Goal: Transaction & Acquisition: Download file/media

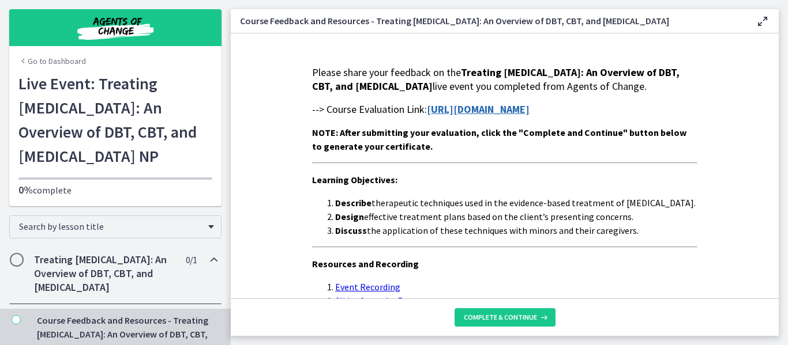
click at [529, 116] on strong "[URL][DOMAIN_NAME]" at bounding box center [478, 109] width 103 height 13
click at [498, 320] on span "Complete & continue" at bounding box center [500, 317] width 73 height 9
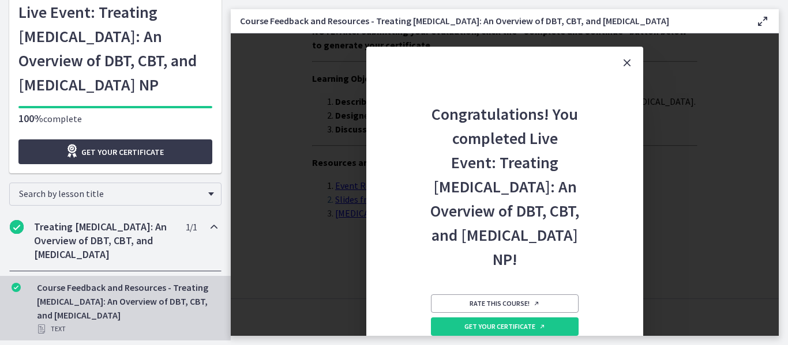
scroll to position [129, 0]
click at [114, 145] on span "Get your certificate" at bounding box center [122, 152] width 82 height 14
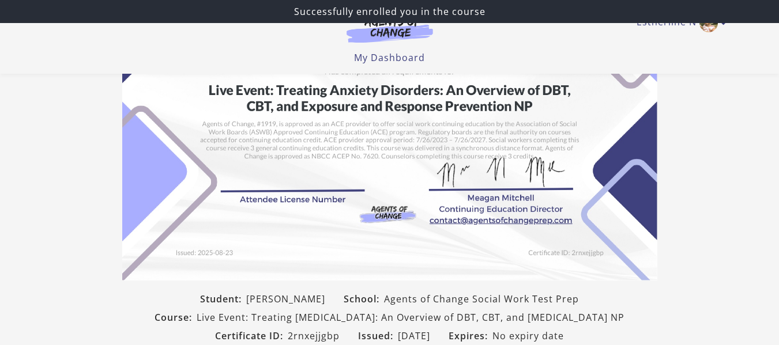
scroll to position [152, 0]
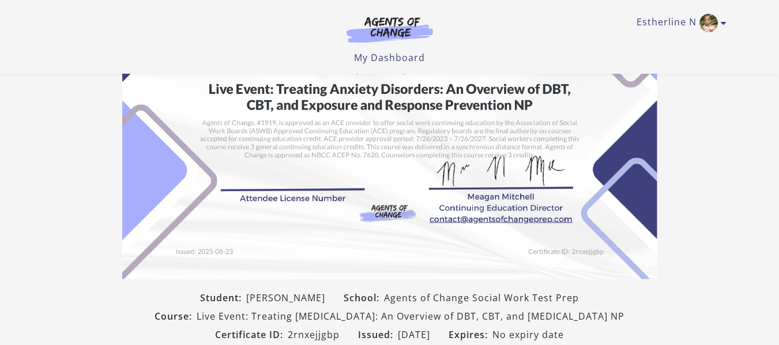
click at [239, 186] on img at bounding box center [389, 91] width 535 height 378
click at [230, 189] on img at bounding box center [389, 91] width 535 height 378
click at [233, 185] on img at bounding box center [389, 91] width 535 height 378
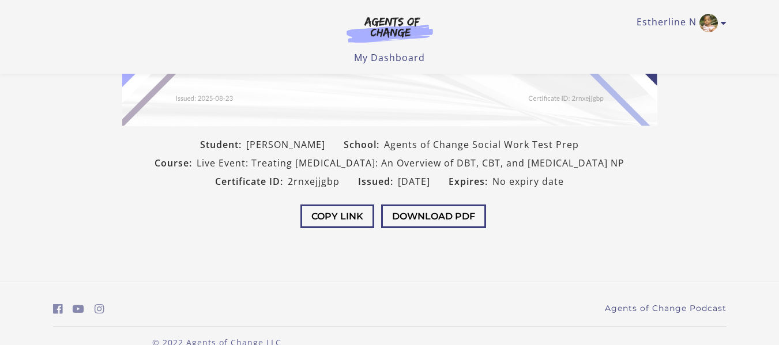
scroll to position [309, 0]
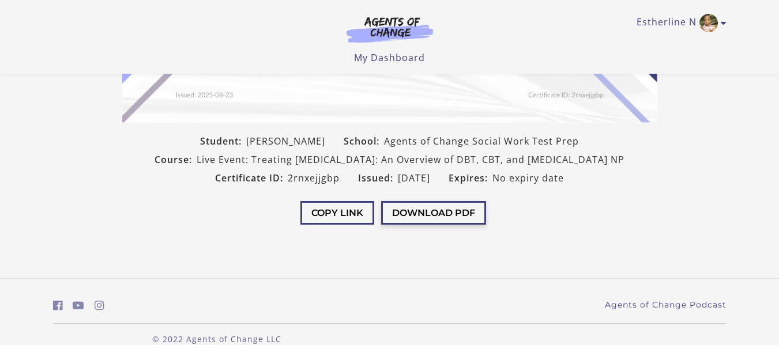
click at [435, 225] on button "Download PDF" at bounding box center [433, 213] width 105 height 24
